Goal: Task Accomplishment & Management: Use online tool/utility

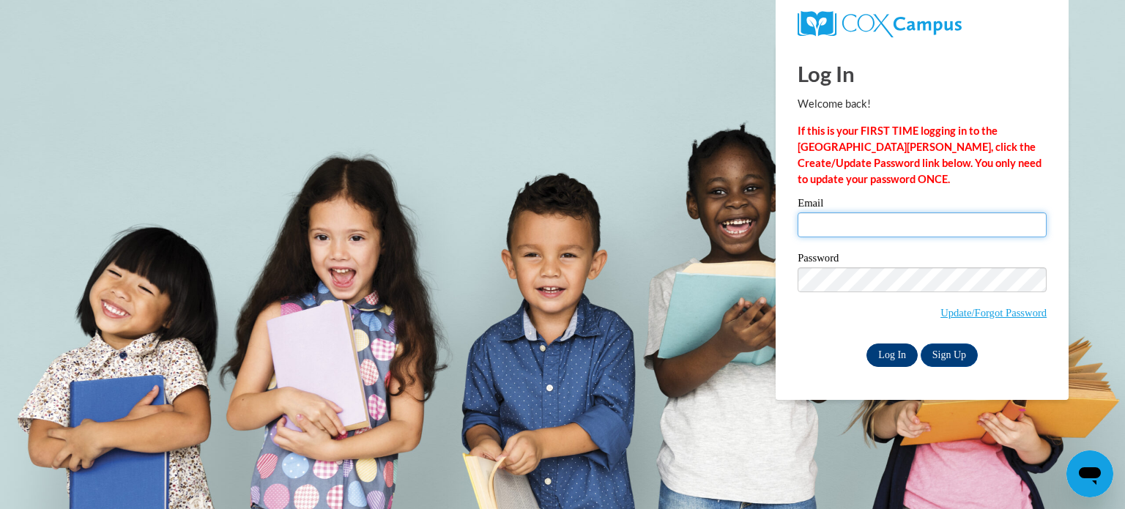
type input "[EMAIL_ADDRESS][DOMAIN_NAME]"
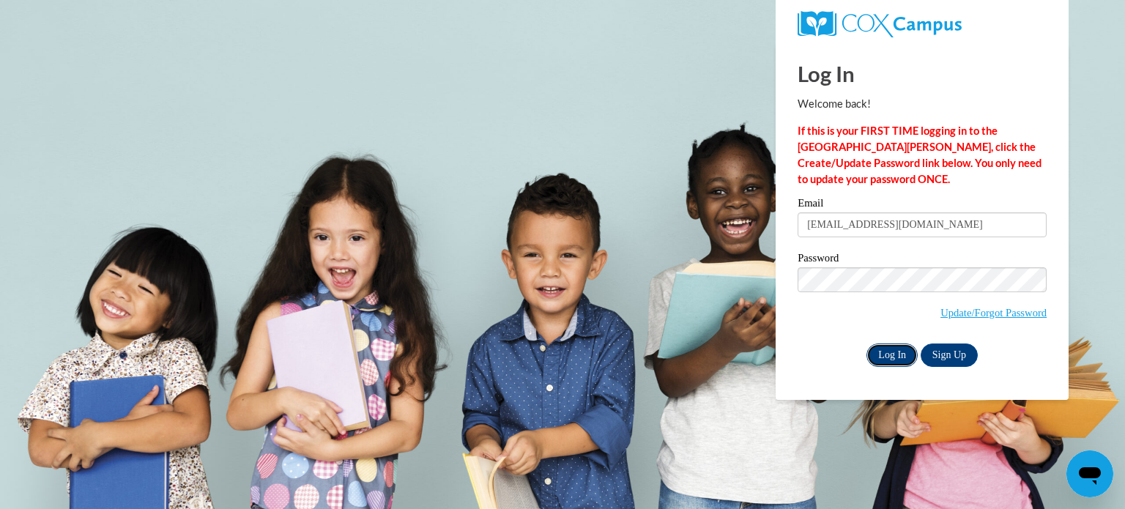
click at [893, 351] on input "Log In" at bounding box center [891, 354] width 51 height 23
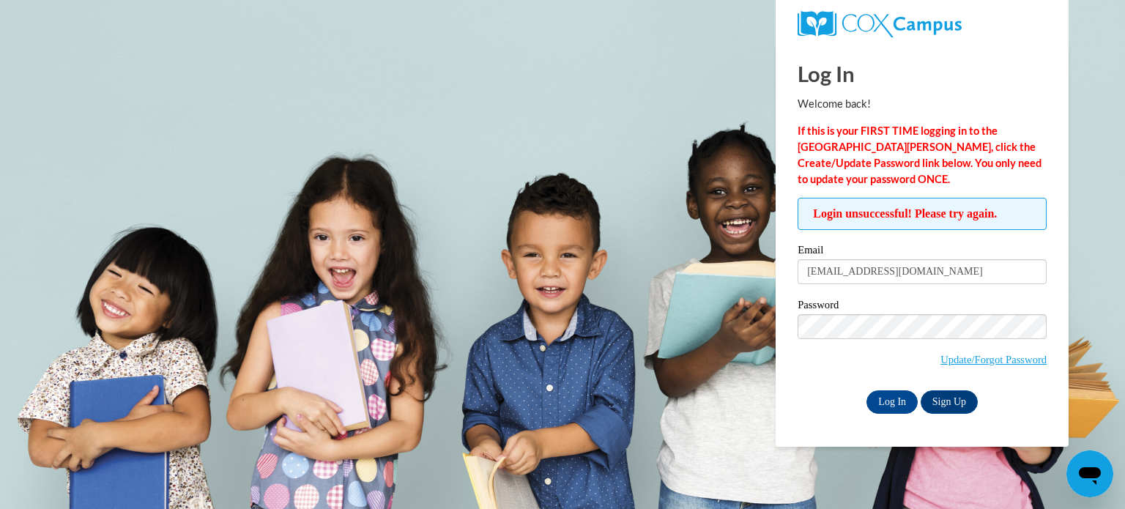
click at [838, 381] on div "Password Update/Forgot Password" at bounding box center [921, 342] width 249 height 86
click at [889, 408] on input "Log In" at bounding box center [891, 401] width 51 height 23
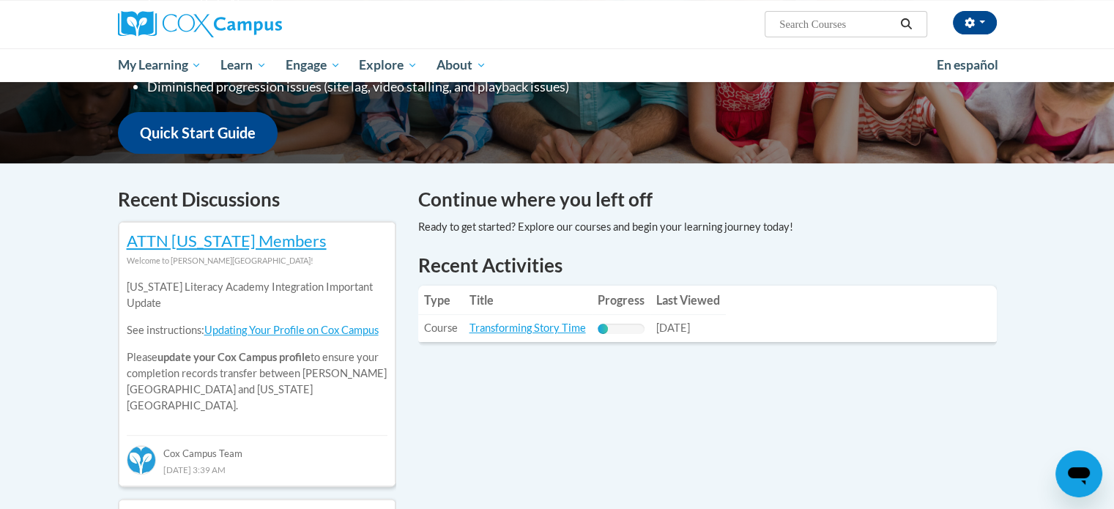
scroll to position [357, 0]
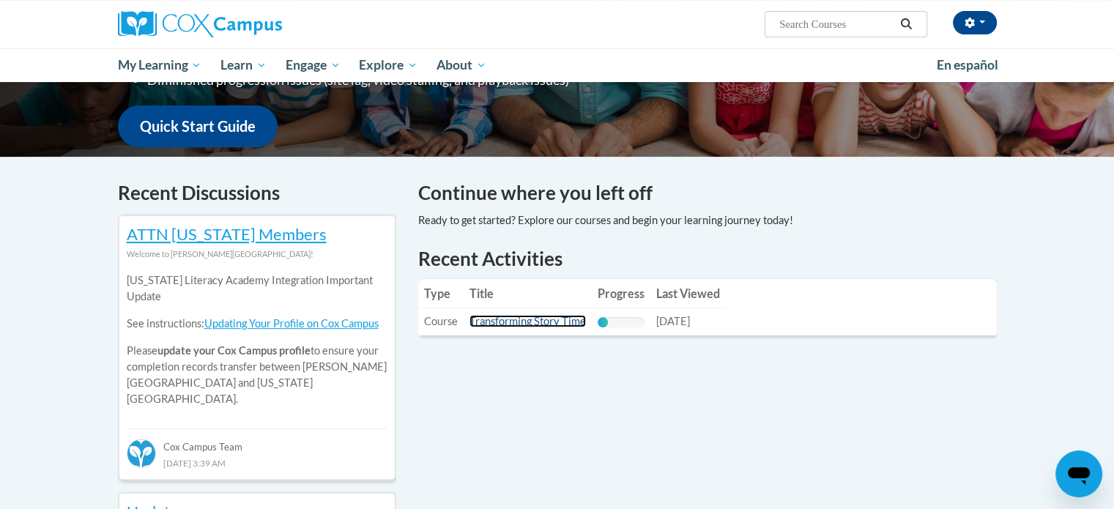
click at [541, 323] on link "Transforming Story Time" at bounding box center [527, 321] width 116 height 12
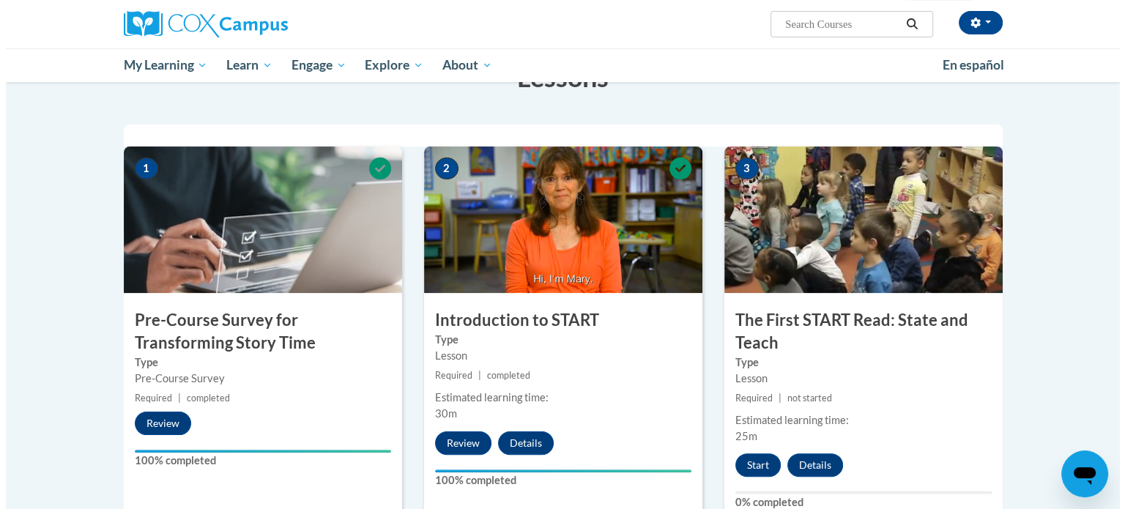
scroll to position [252, 0]
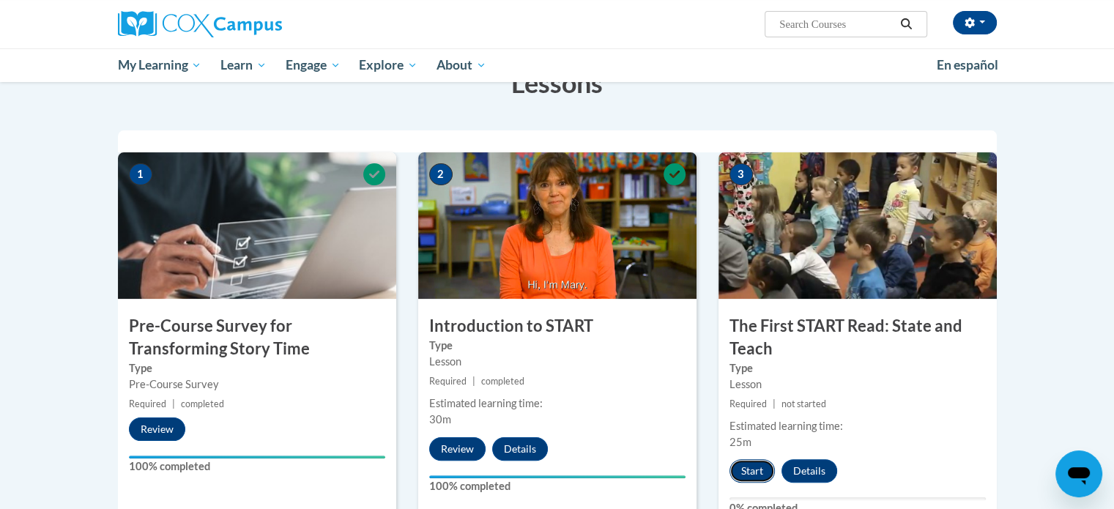
click at [744, 467] on button "Start" at bounding box center [751, 470] width 45 height 23
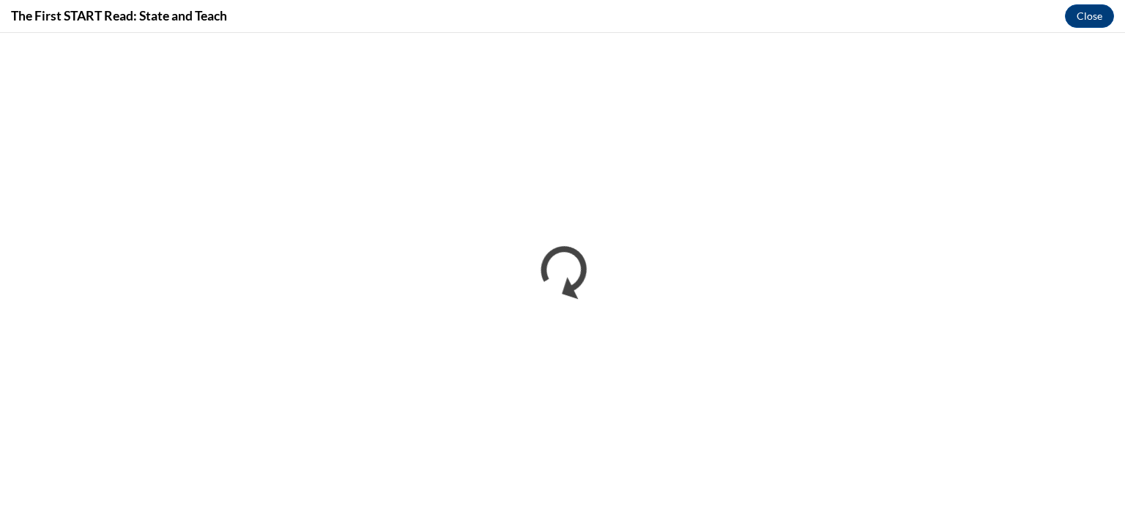
scroll to position [0, 0]
